Goal: Transaction & Acquisition: Subscribe to service/newsletter

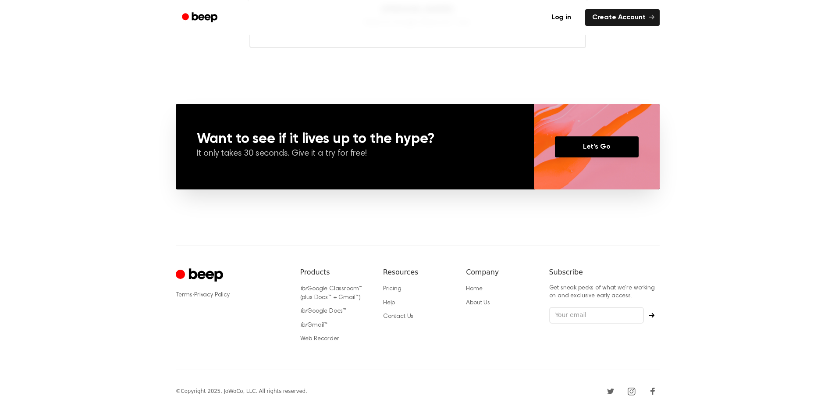
scroll to position [588, 0]
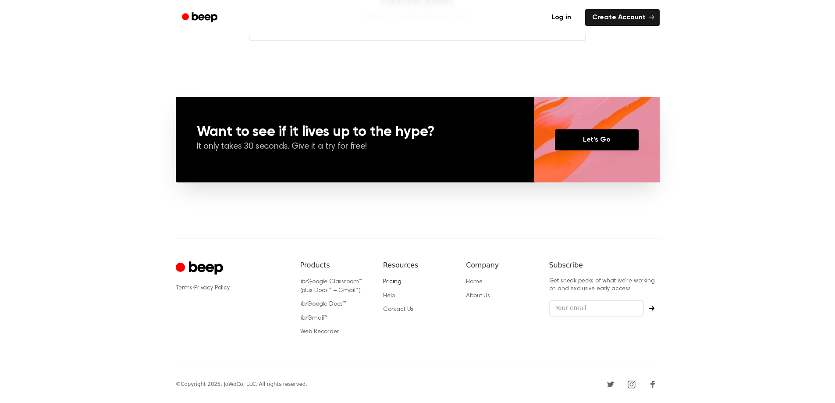
click at [394, 281] on link "Pricing" at bounding box center [392, 282] width 18 height 6
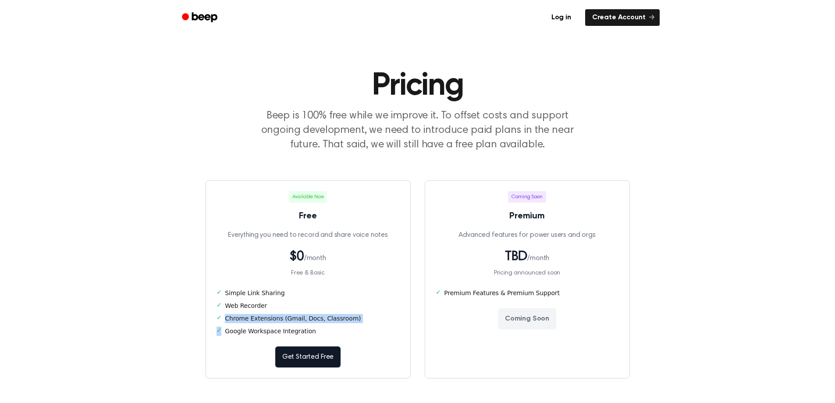
drag, startPoint x: 308, startPoint y: 330, endPoint x: 303, endPoint y: 323, distance: 8.9
click at [303, 323] on ul "✓ Simple Link Sharing ✓ Web Recorder ✓ Chrome Extensions (Gmail, Docs, Classroo…" at bounding box center [308, 312] width 183 height 47
click at [302, 316] on li "✓ Chrome Extensions (Gmail, Docs, Classroom)" at bounding box center [308, 318] width 183 height 9
click at [613, 21] on link "Create Account" at bounding box center [623, 17] width 75 height 17
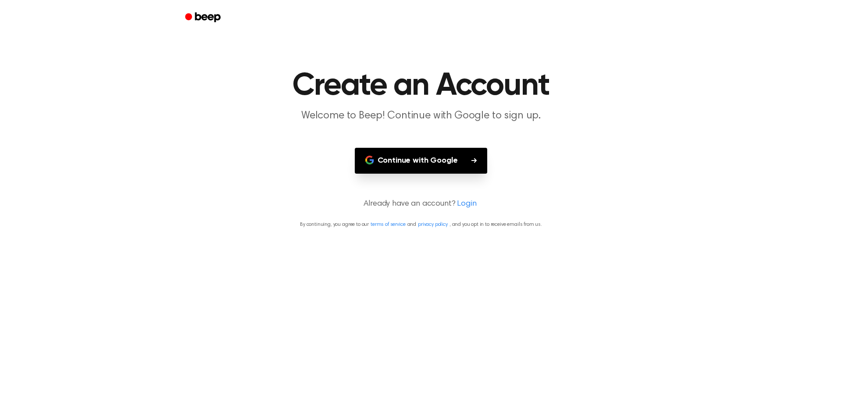
click at [450, 155] on button "Continue with Google" at bounding box center [421, 161] width 133 height 26
